Goal: Transaction & Acquisition: Book appointment/travel/reservation

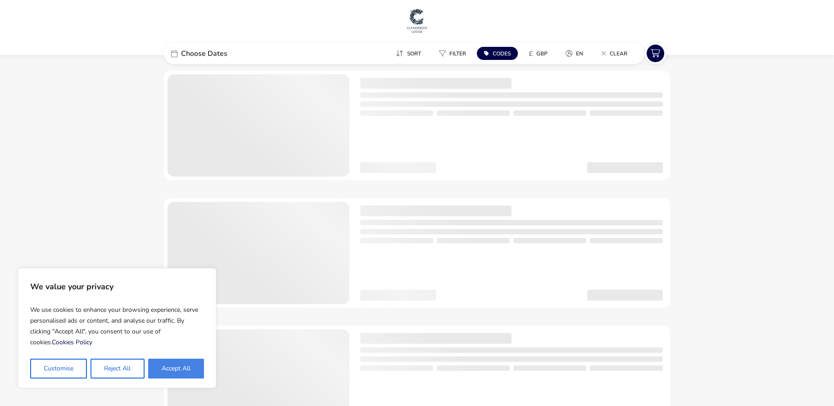
click at [160, 370] on button "Accept All" at bounding box center [176, 368] width 56 height 20
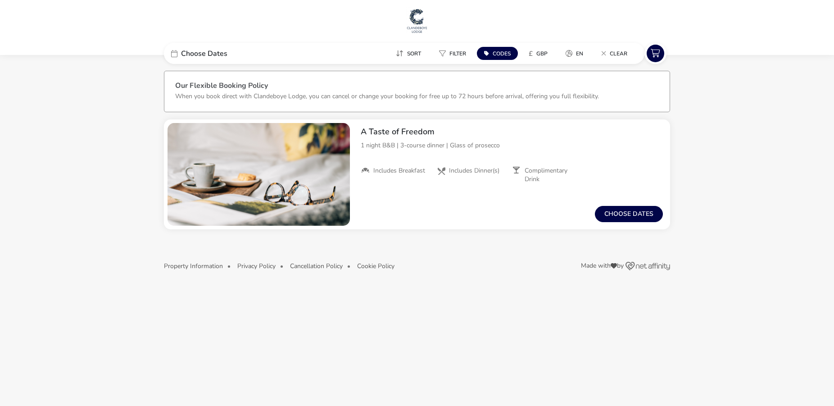
checkbox input "true"
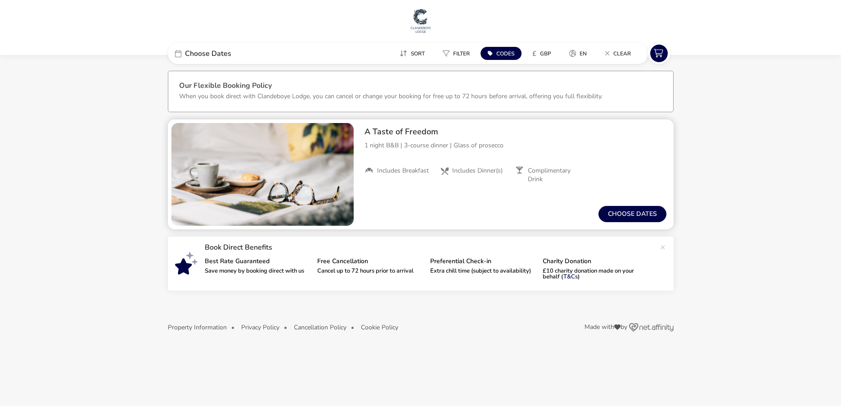
click at [259, 195] on img "1 / 1" at bounding box center [262, 174] width 182 height 103
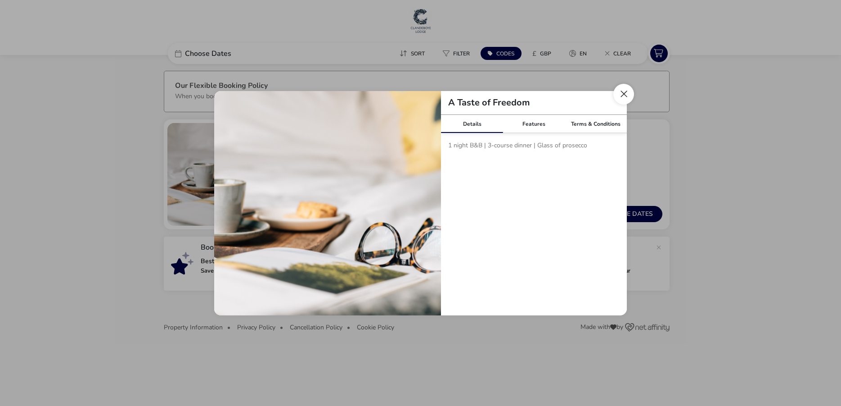
click at [618, 89] on button "Close modal" at bounding box center [624, 94] width 21 height 21
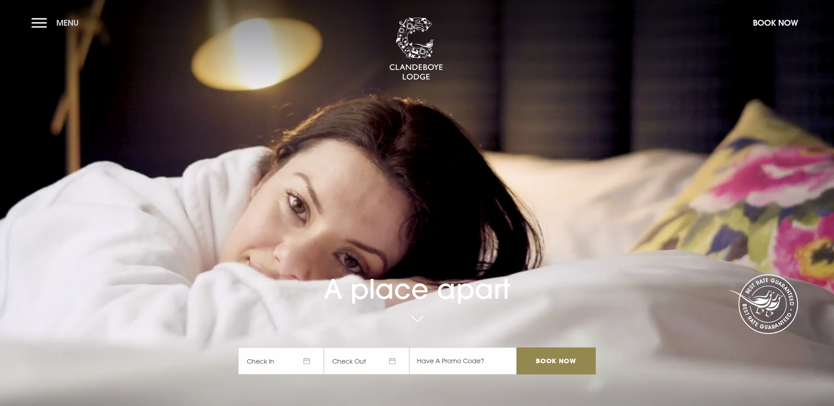
click at [35, 22] on button "Menu" at bounding box center [58, 22] width 52 height 19
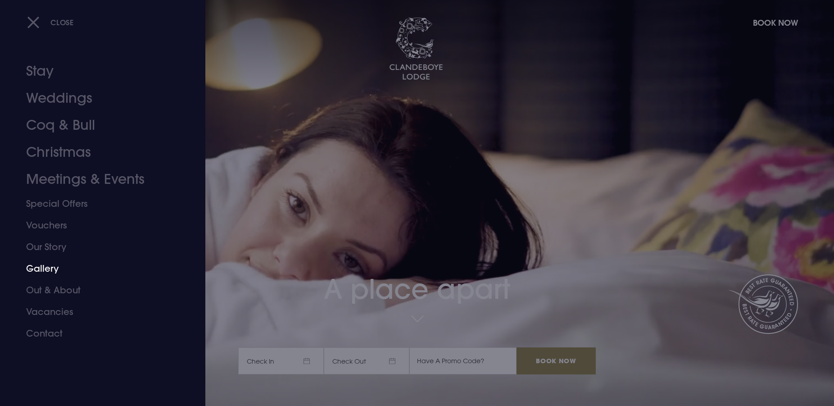
click at [41, 269] on link "Gallery" at bounding box center [97, 268] width 142 height 22
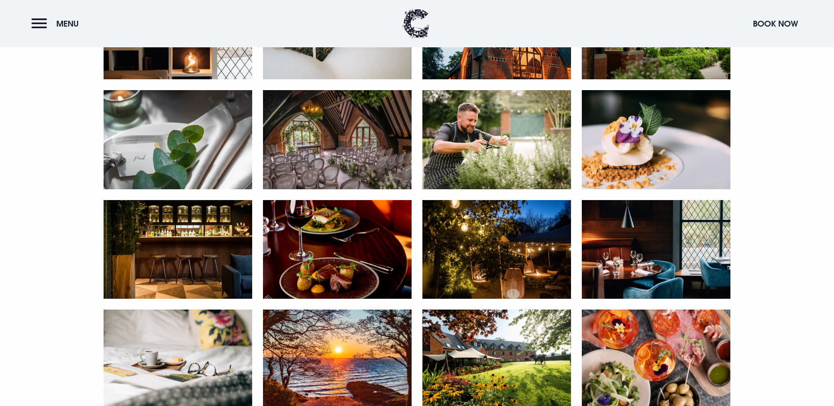
scroll to position [551, 0]
